Goal: Task Accomplishment & Management: Manage account settings

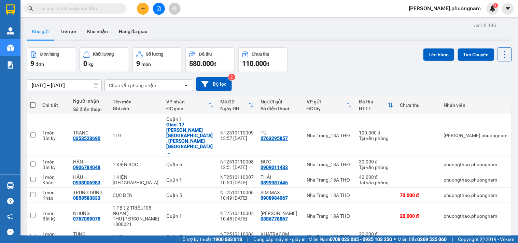
click at [462, 12] on span "[PERSON_NAME].phuongnam" at bounding box center [444, 8] width 83 height 9
click at [448, 19] on span "Đăng xuất" at bounding box center [463, 21] width 39 height 8
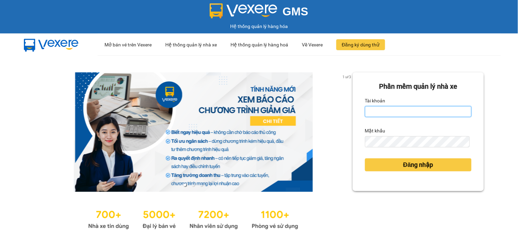
click at [377, 114] on input "Tài khoản" at bounding box center [418, 111] width 106 height 11
type input "baotran.phuongnam"
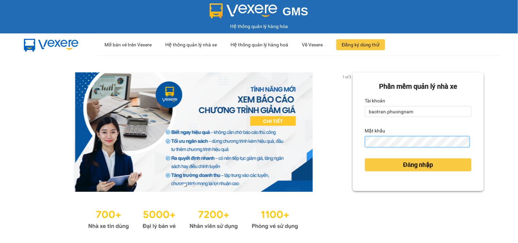
click at [365, 158] on button "Đăng nhập" at bounding box center [418, 164] width 106 height 13
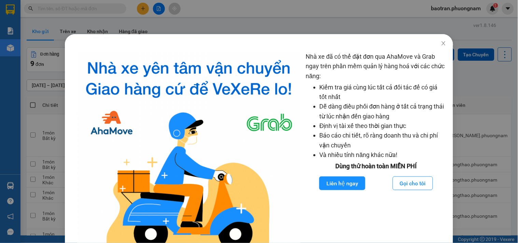
click at [19, 21] on div "Nhà xe đã có thể đặt đơn qua AhaMove và Grab ngay trên phần mềm quản lý hàng ho…" at bounding box center [259, 121] width 518 height 243
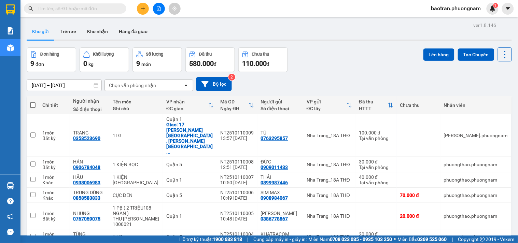
click at [81, 8] on input "text" at bounding box center [78, 9] width 81 height 8
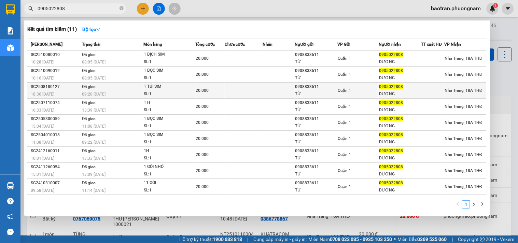
scroll to position [15, 0]
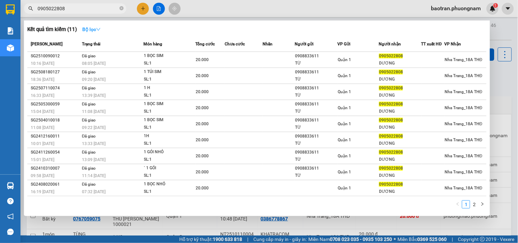
type input "0905022808"
click at [96, 27] on strong "Bộ lọc" at bounding box center [91, 29] width 18 height 5
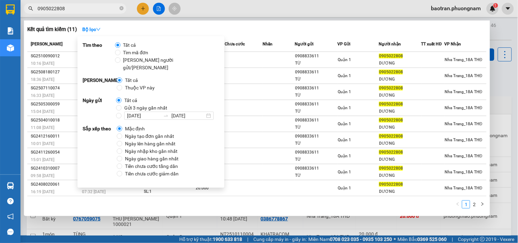
click at [141, 104] on span "Gửi 3 ngày gần nhất" at bounding box center [145, 108] width 48 height 8
click at [121, 105] on input "Gửi 3 ngày gần nhất" at bounding box center [118, 107] width 5 height 5
radio input "true"
radio input "false"
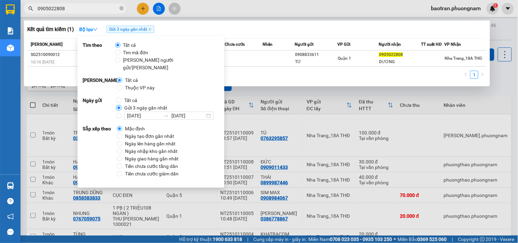
scroll to position [0, 0]
click at [222, 14] on div at bounding box center [259, 121] width 518 height 243
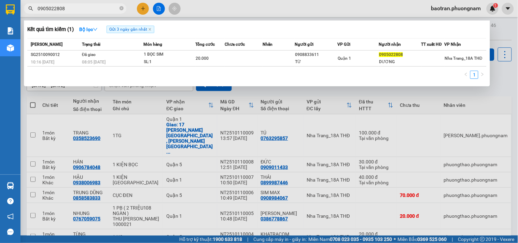
drag, startPoint x: 90, startPoint y: 8, endPoint x: 95, endPoint y: 10, distance: 4.9
click at [91, 8] on input "0905022808" at bounding box center [78, 9] width 81 height 8
click at [149, 31] on icon "close" at bounding box center [149, 29] width 3 height 3
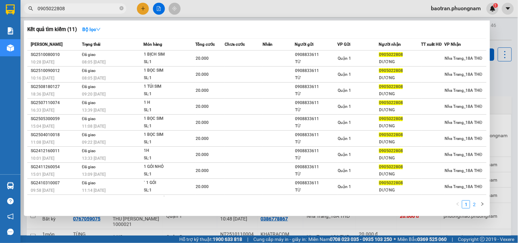
click at [476, 208] on link "2" at bounding box center [474, 205] width 8 height 8
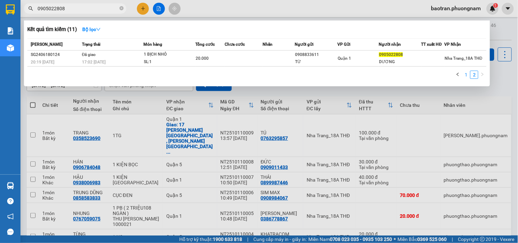
click at [466, 77] on link "1" at bounding box center [466, 75] width 8 height 8
